Goal: Information Seeking & Learning: Understand process/instructions

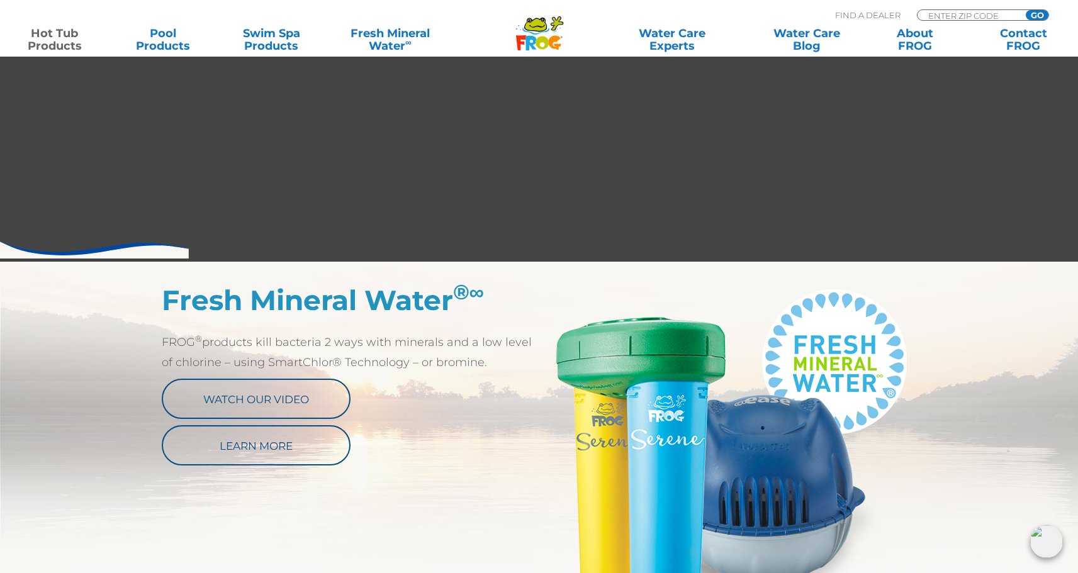
scroll to position [455, 0]
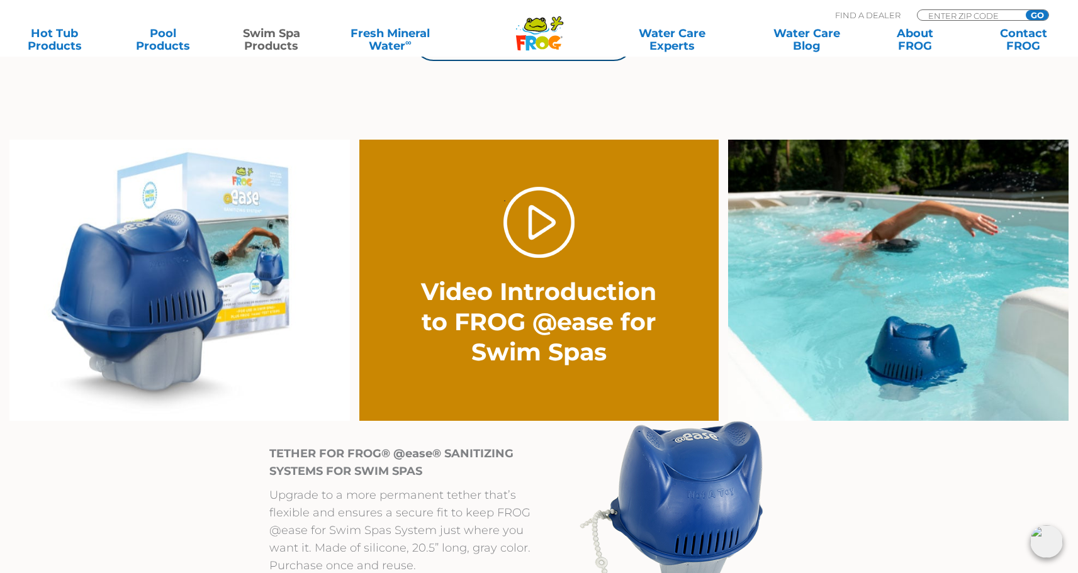
scroll to position [869, 0]
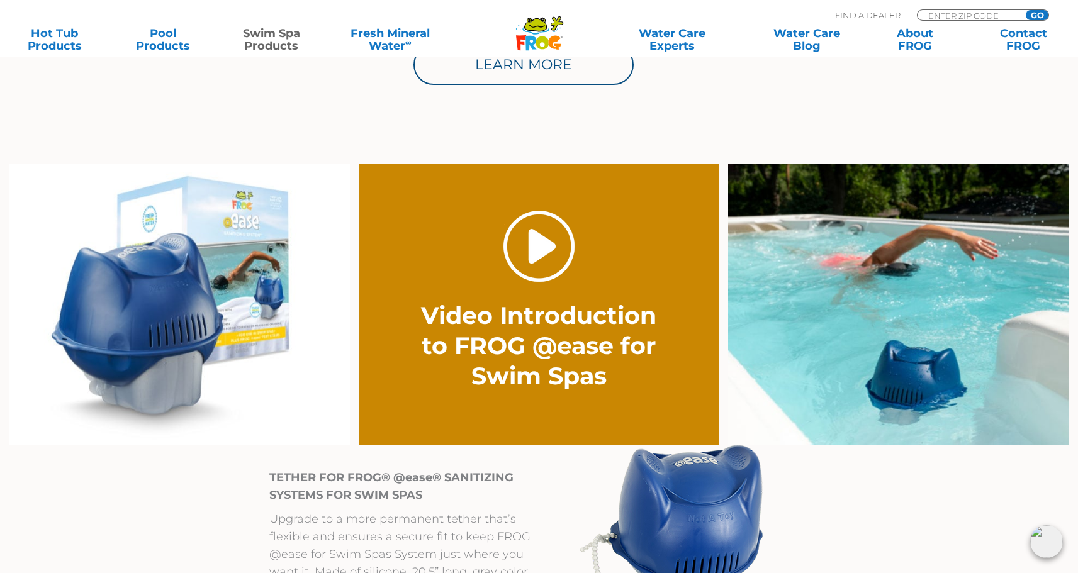
click at [551, 247] on link "." at bounding box center [539, 246] width 71 height 71
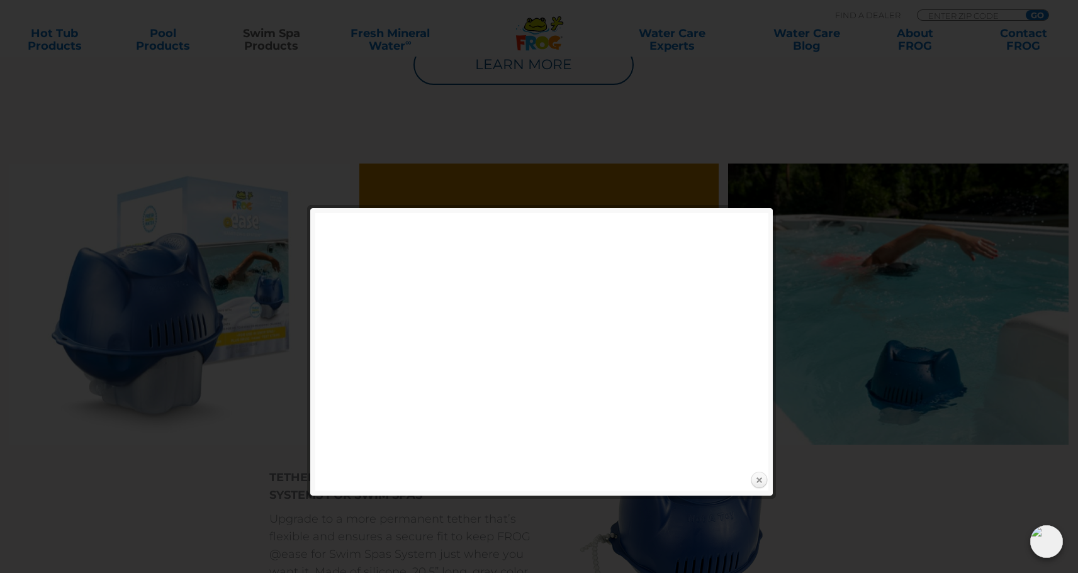
click at [760, 478] on link "Close" at bounding box center [759, 481] width 19 height 19
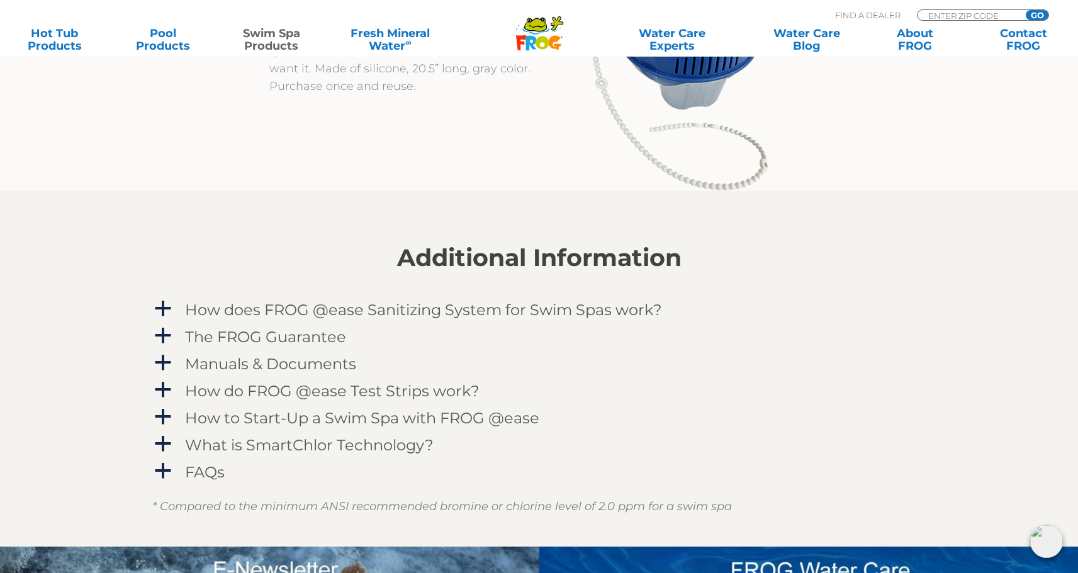
scroll to position [1436, 0]
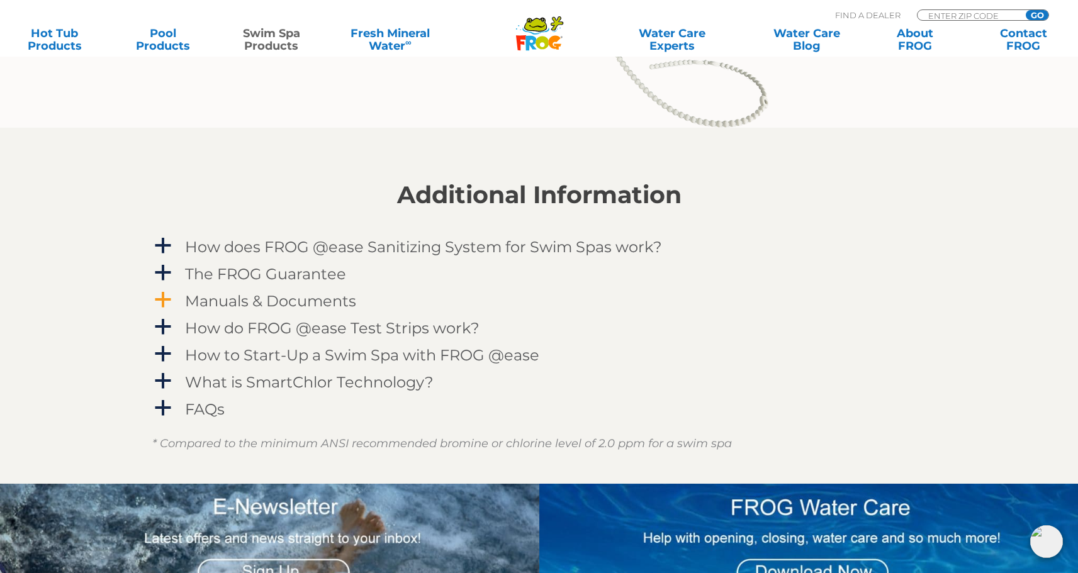
click at [165, 302] on span "a" at bounding box center [163, 300] width 19 height 19
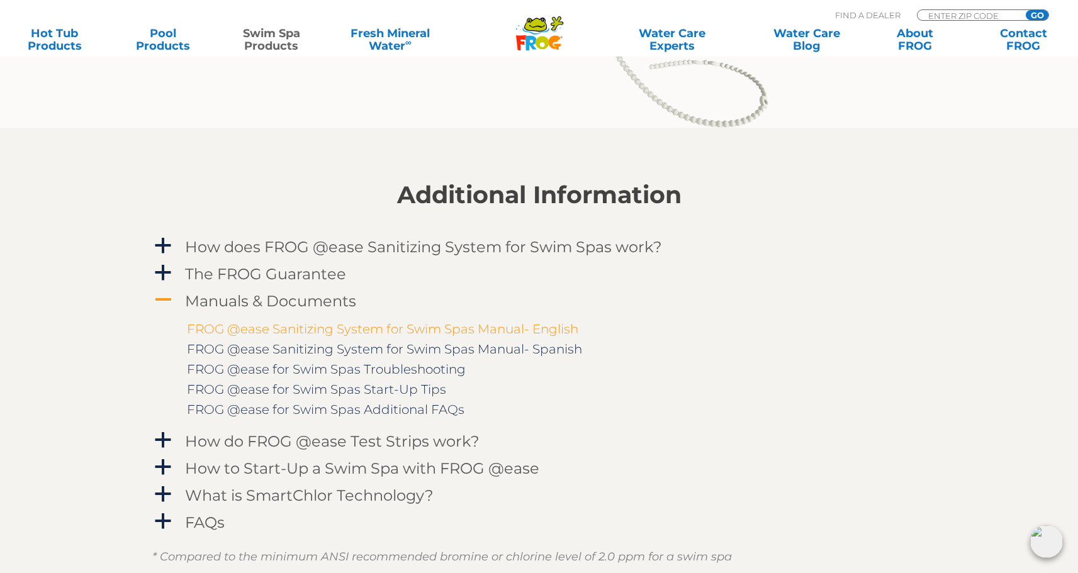
click at [553, 330] on link "FROG @ease Sanitizing System for Swim Spas Manual- English" at bounding box center [383, 329] width 392 height 15
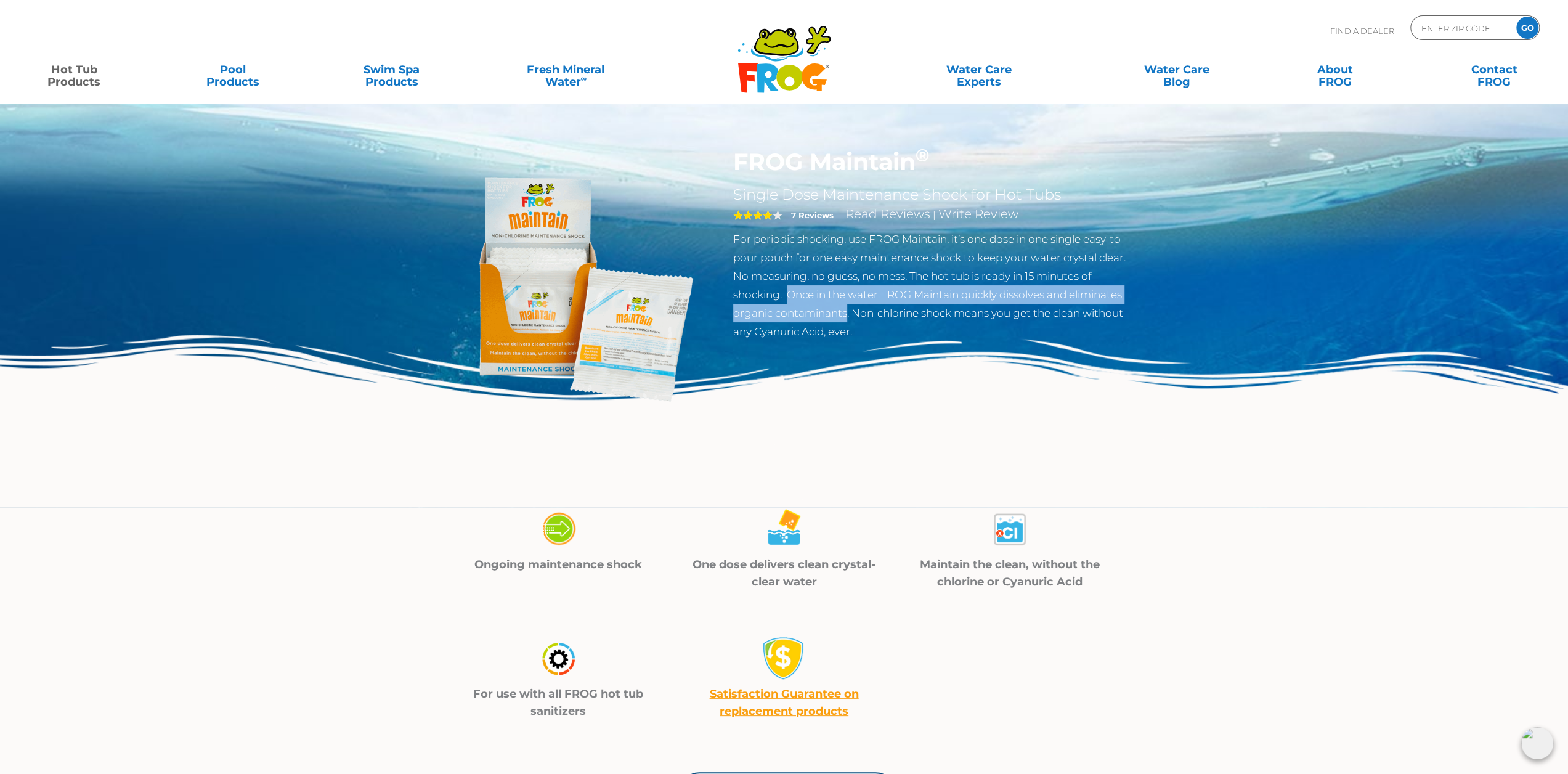
drag, startPoint x: 790, startPoint y: 294, endPoint x: 848, endPoint y: 317, distance: 62.4
click at [848, 317] on p "For periodic shocking, use FROG Maintain, it’s one dose in one single easy-to-p…" at bounding box center [934, 285] width 402 height 111
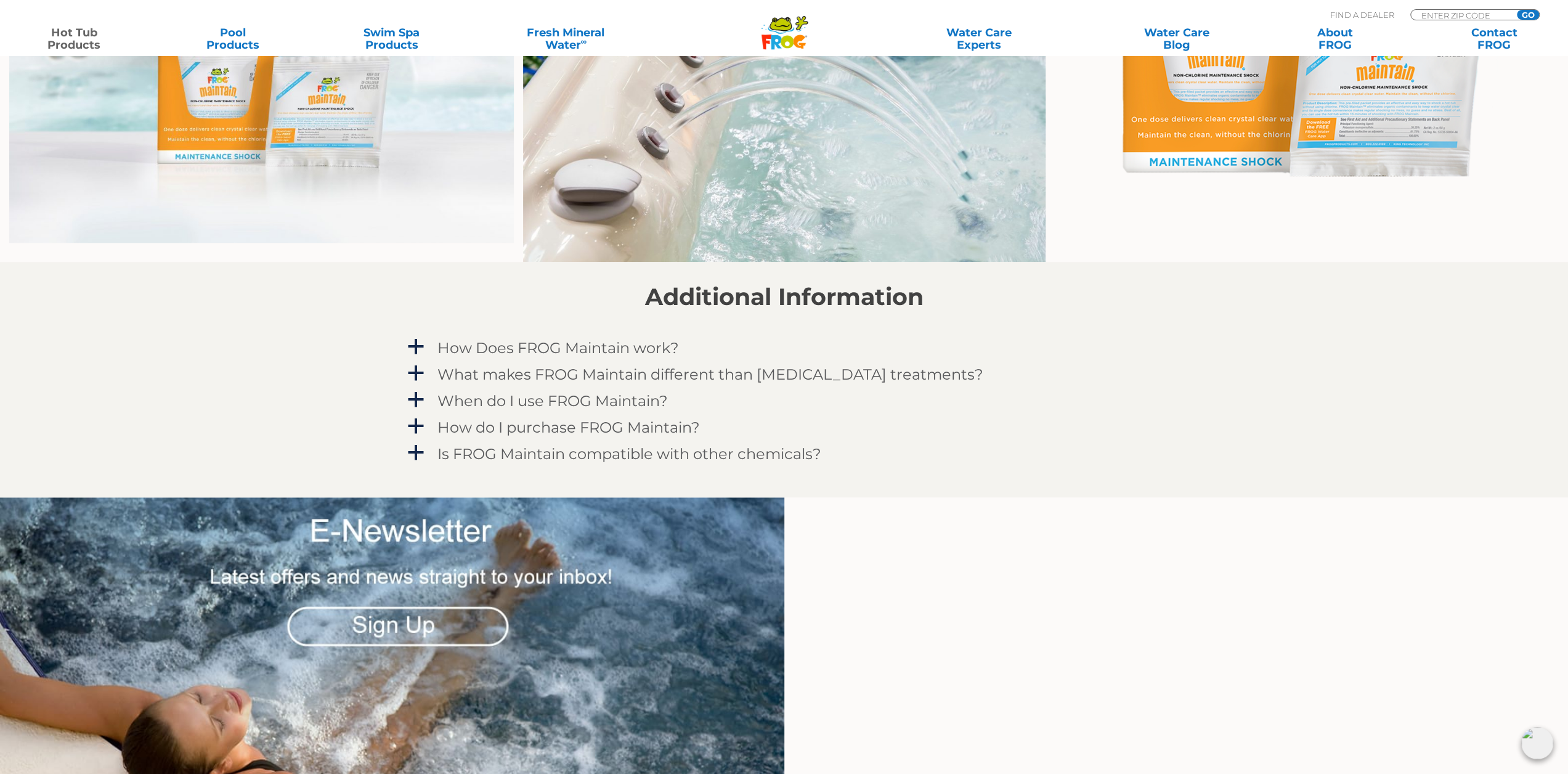
scroll to position [985, 0]
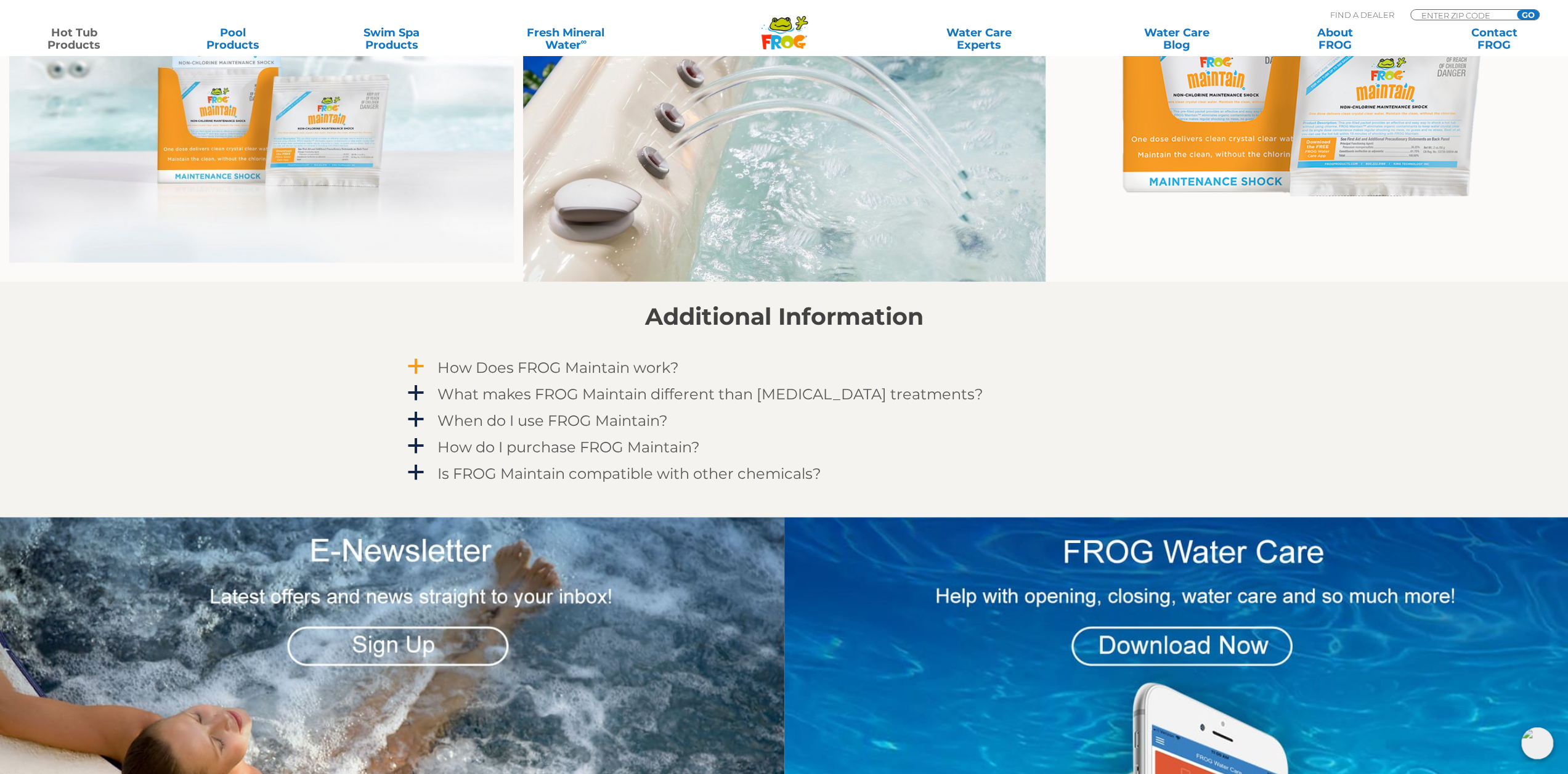
click at [409, 363] on span "a" at bounding box center [415, 366] width 19 height 19
